Goal: Navigation & Orientation: Find specific page/section

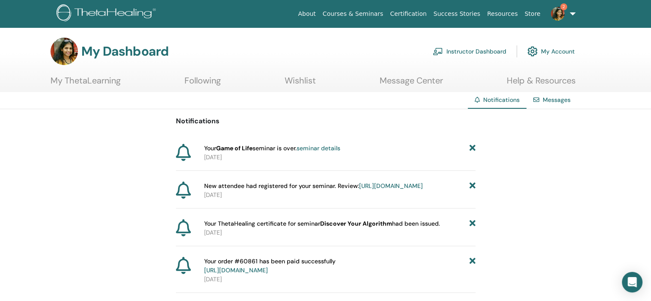
click at [471, 144] on icon at bounding box center [472, 148] width 6 height 9
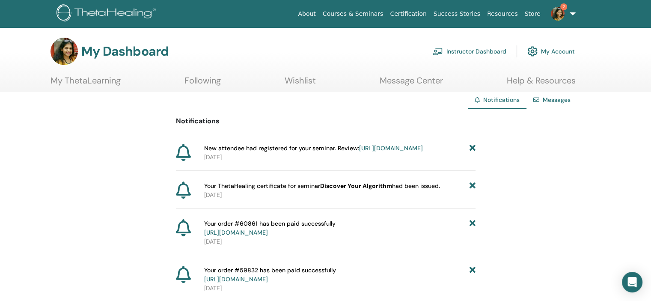
click at [472, 190] on icon at bounding box center [472, 185] width 6 height 9
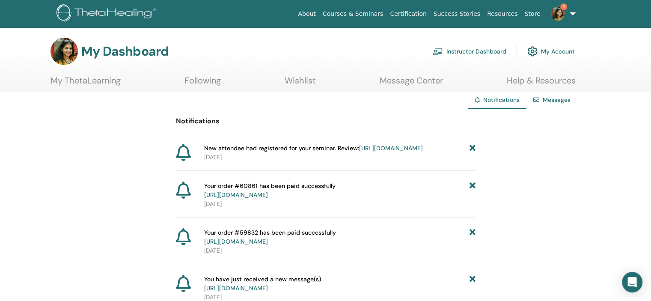
click at [557, 13] on img at bounding box center [558, 14] width 14 height 14
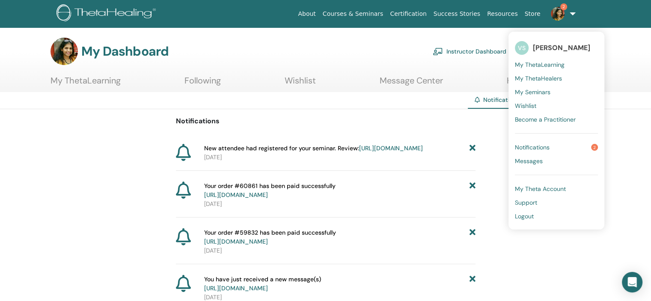
click at [533, 145] on span "Notifications" at bounding box center [532, 147] width 35 height 8
